Goal: Task Accomplishment & Management: Complete application form

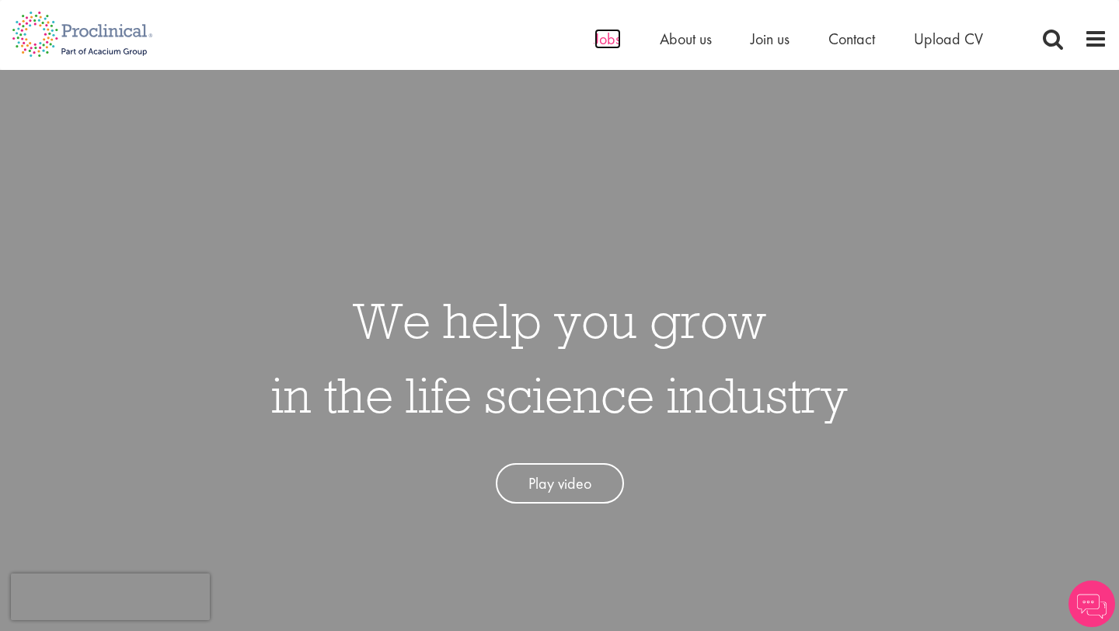
click at [604, 41] on span "Jobs" at bounding box center [608, 39] width 26 height 20
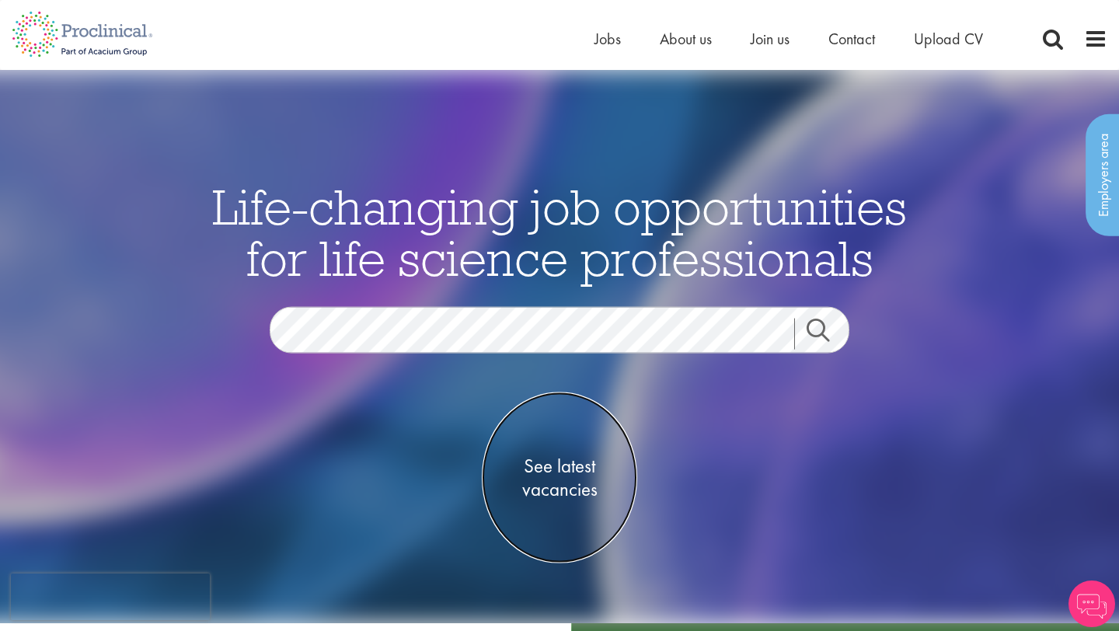
click at [543, 458] on span "See latest vacancies" at bounding box center [559, 477] width 155 height 47
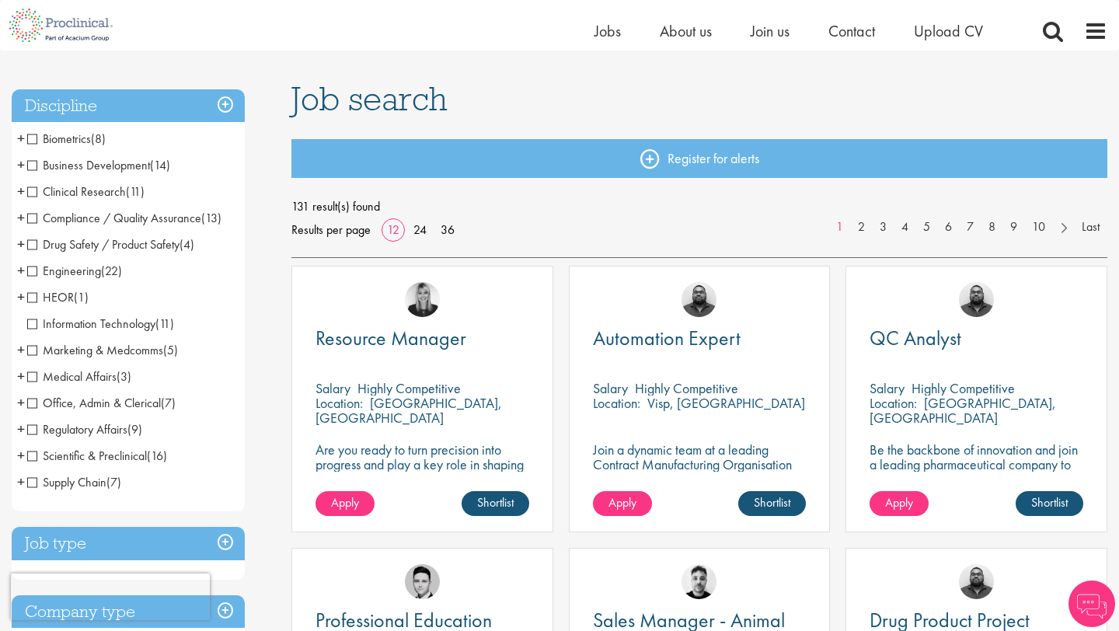
scroll to position [80, 0]
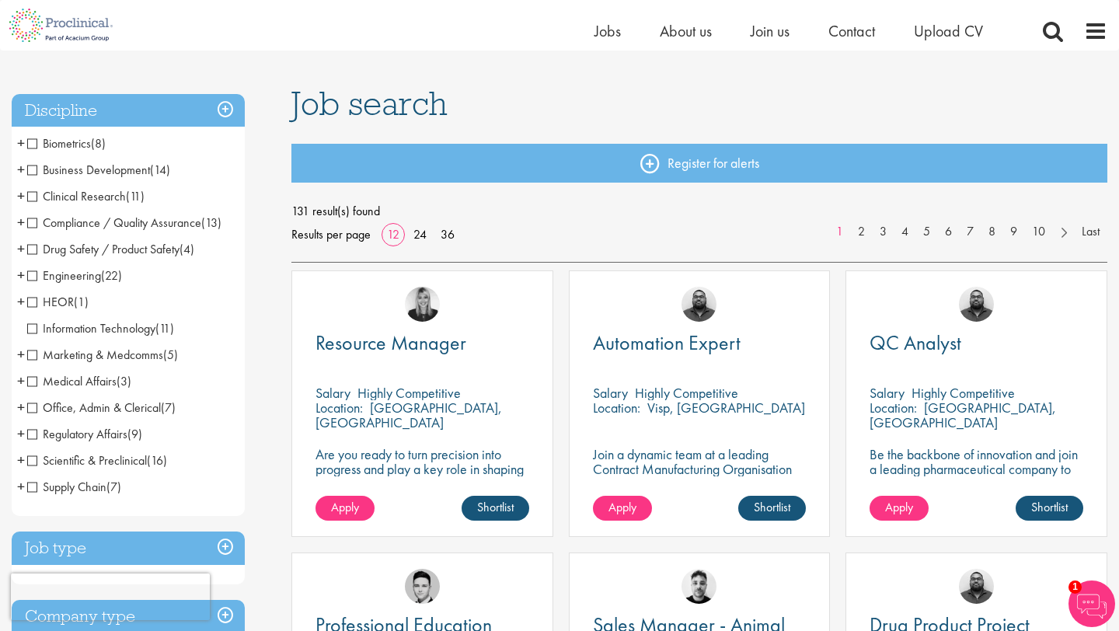
click at [134, 192] on span "(11)" at bounding box center [135, 196] width 19 height 16
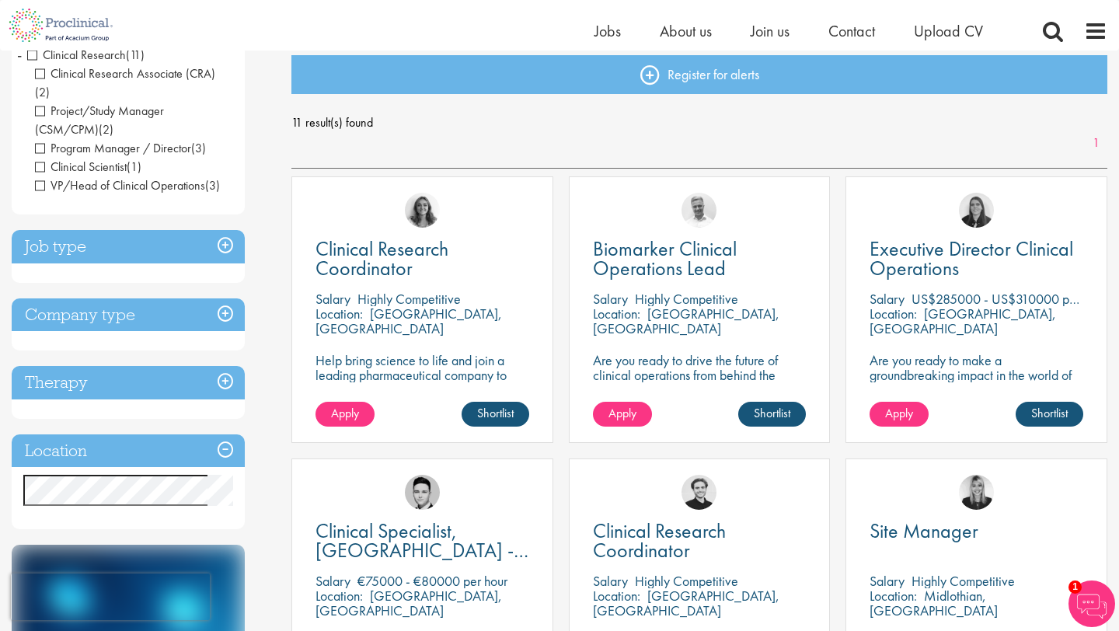
scroll to position [165, 0]
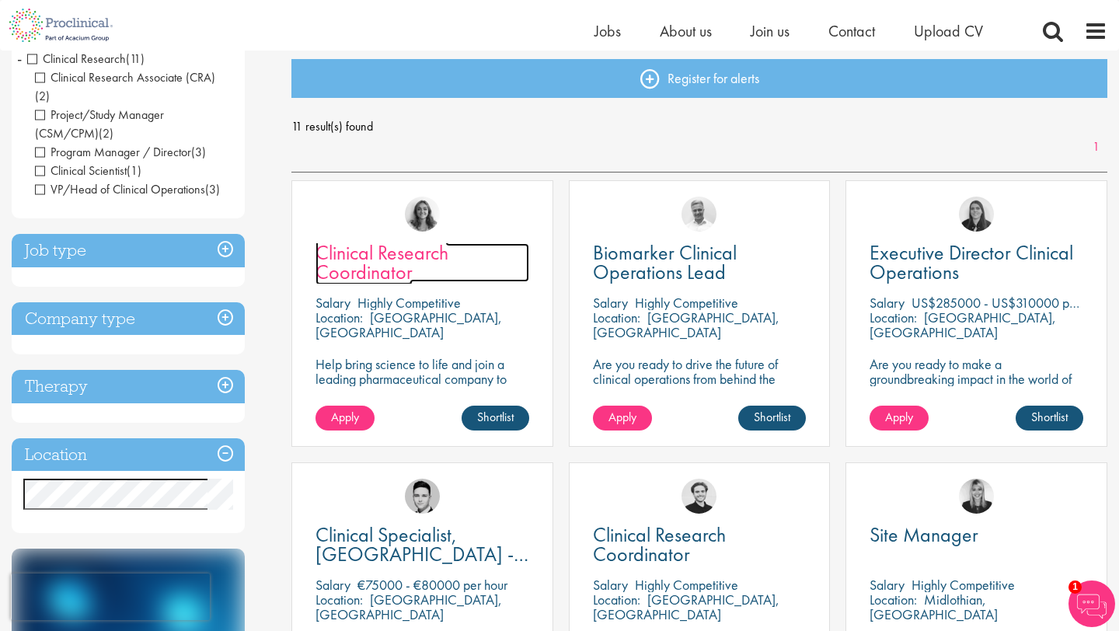
click at [357, 263] on span "Clinical Research Coordinator" at bounding box center [382, 262] width 133 height 46
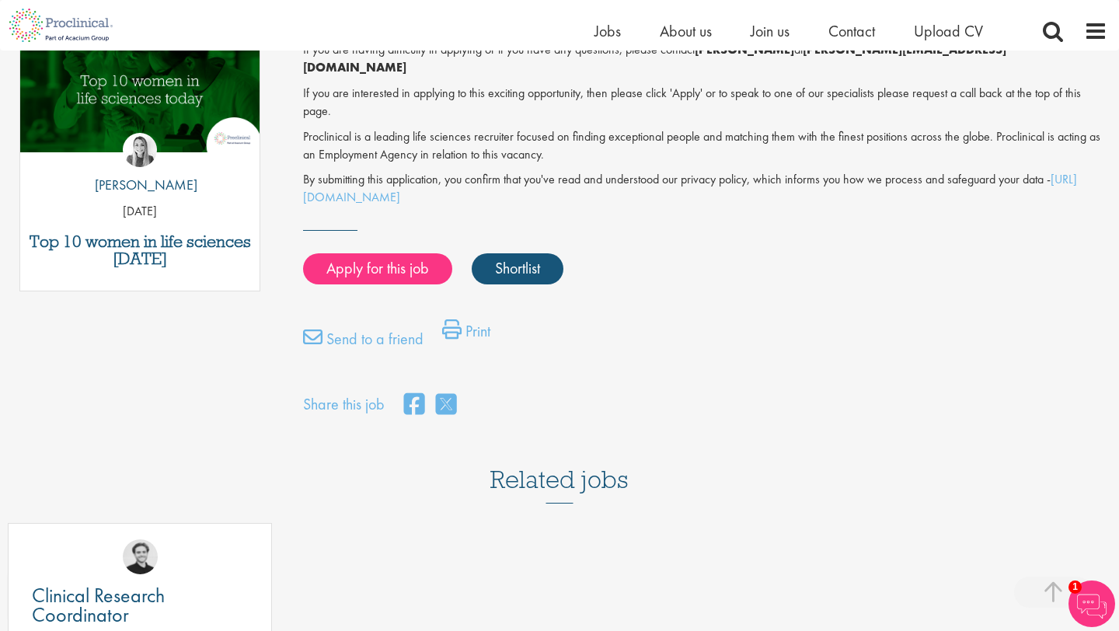
scroll to position [875, 0]
